Goal: Task Accomplishment & Management: Manage account settings

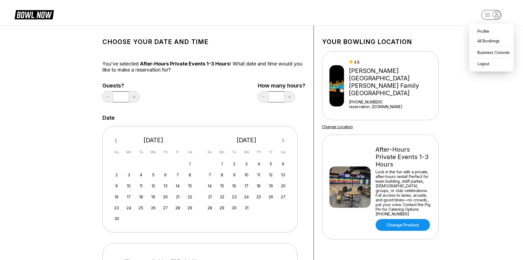
click at [489, 15] on rect "button" at bounding box center [492, 15] width 20 height 10
click at [485, 51] on div "Business Console" at bounding box center [491, 53] width 39 height 10
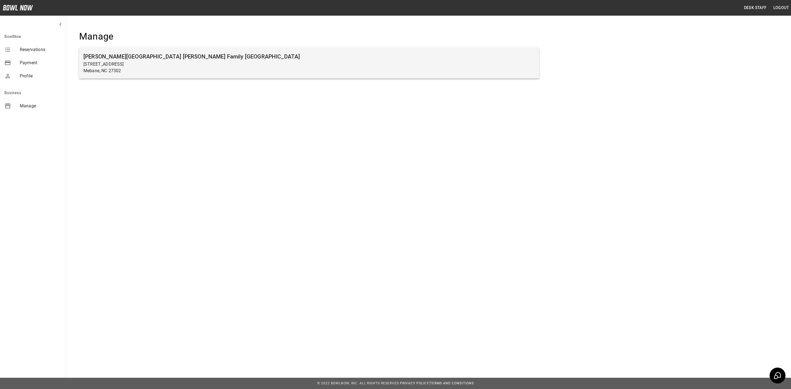
click at [186, 54] on h6 "[PERSON_NAME][GEOGRAPHIC_DATA] [PERSON_NAME] Family [GEOGRAPHIC_DATA]" at bounding box center [309, 56] width 451 height 9
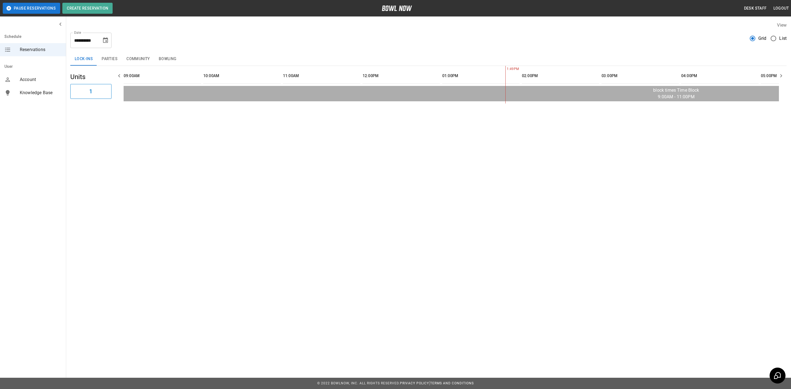
scroll to position [0, 318]
click at [105, 46] on div "**********" at bounding box center [90, 40] width 41 height 15
click at [104, 42] on icon "Choose date, selected date is Oct 2, 2025" at bounding box center [105, 40] width 7 height 7
click at [118, 89] on button "11" at bounding box center [117, 90] width 10 height 10
type input "**********"
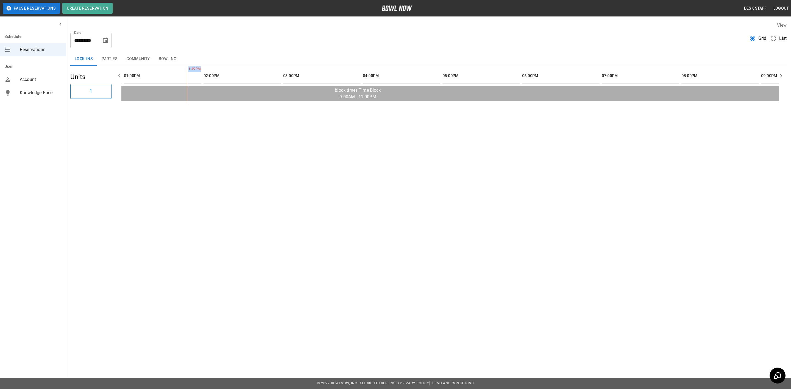
drag, startPoint x: 370, startPoint y: 102, endPoint x: 316, endPoint y: 105, distance: 54.4
click at [316, 104] on div "1:49PM" at bounding box center [450, 85] width 658 height 38
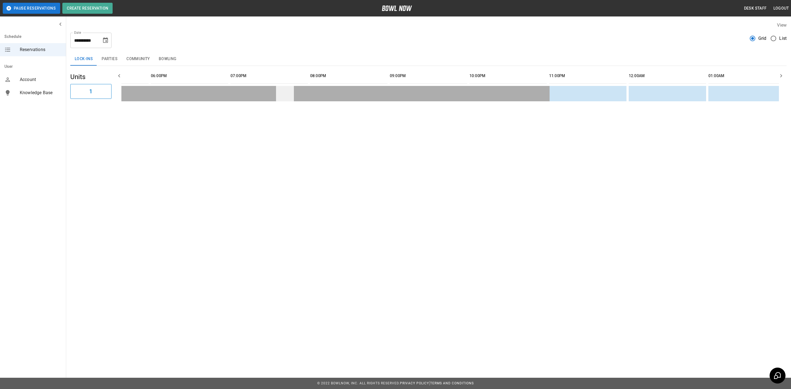
scroll to position [0, 651]
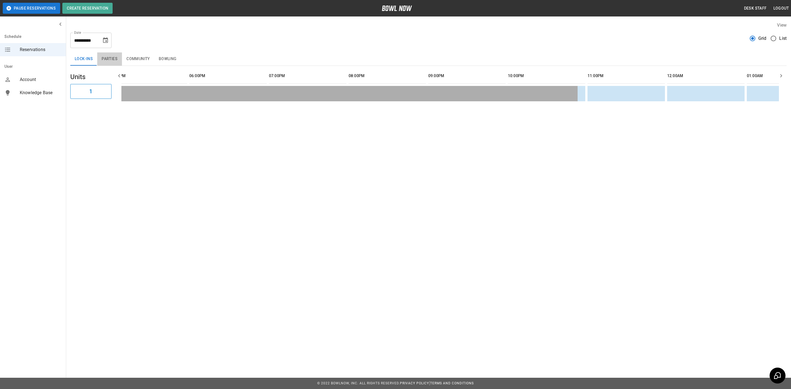
click at [117, 62] on button "Parties" at bounding box center [109, 58] width 25 height 13
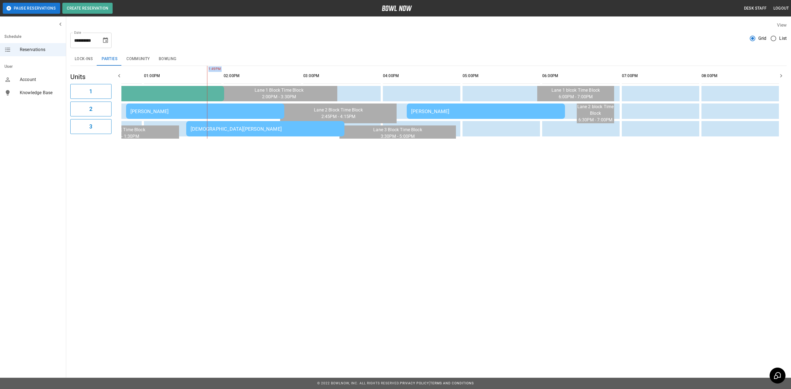
scroll to position [0, 238]
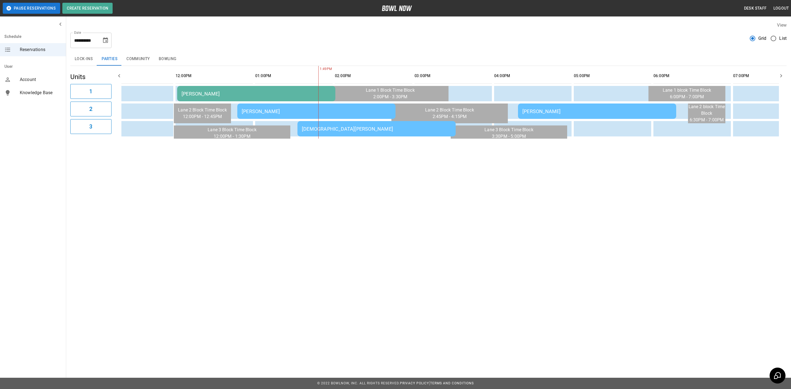
click at [321, 126] on div "[DEMOGRAPHIC_DATA][PERSON_NAME]" at bounding box center [376, 129] width 149 height 6
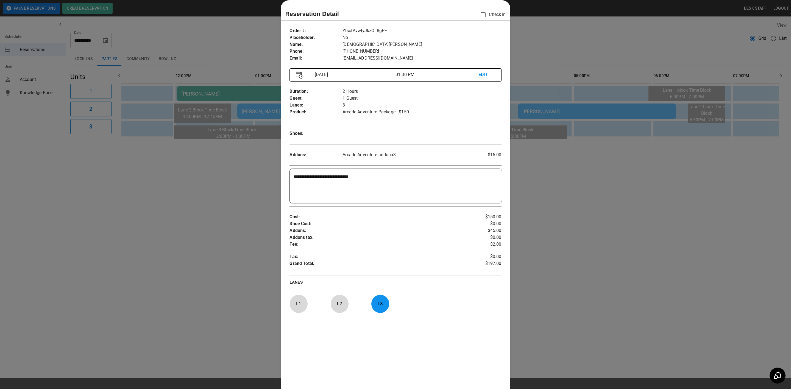
click at [579, 183] on div at bounding box center [395, 194] width 791 height 389
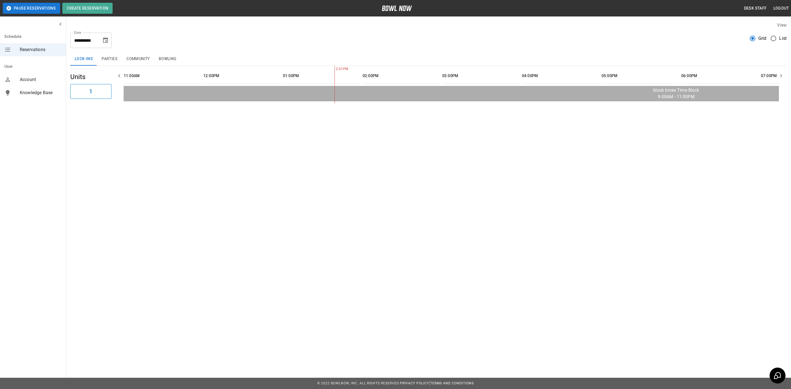
scroll to position [0, 159]
